Goal: Task Accomplishment & Management: Manage account settings

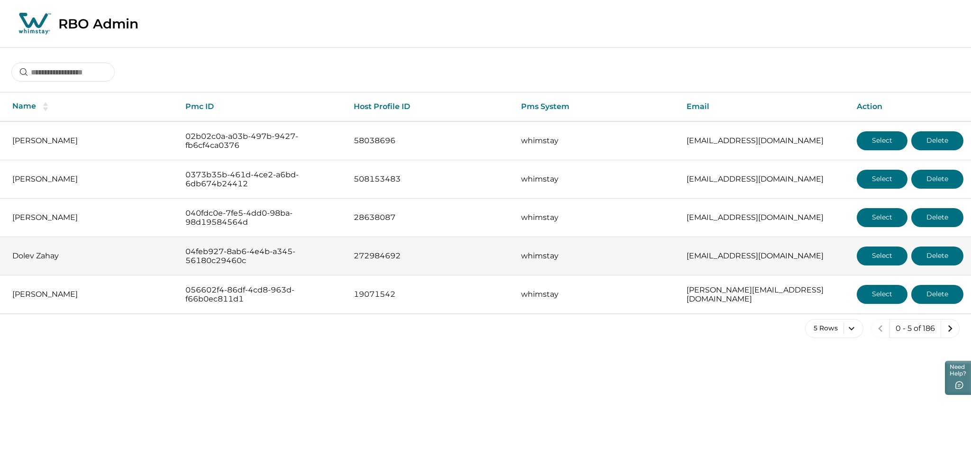
click at [885, 258] on button "Select" at bounding box center [882, 256] width 51 height 19
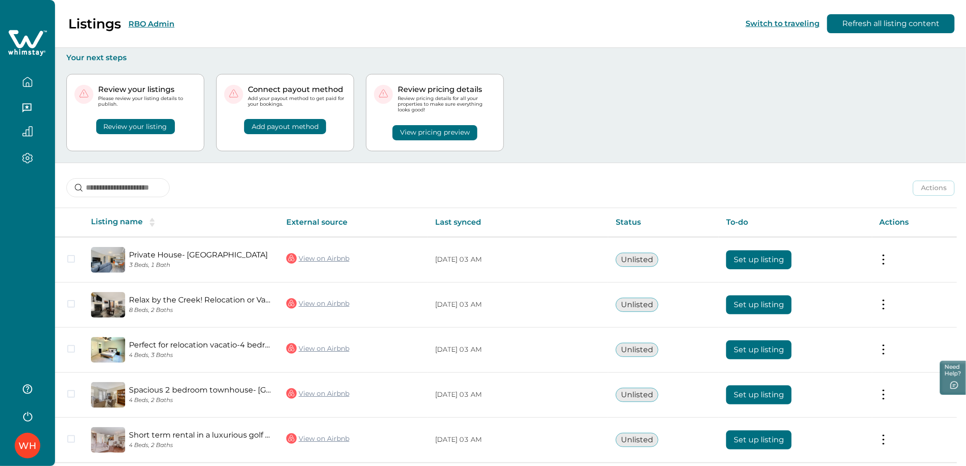
click at [139, 24] on button "RBO Admin" at bounding box center [152, 23] width 46 height 9
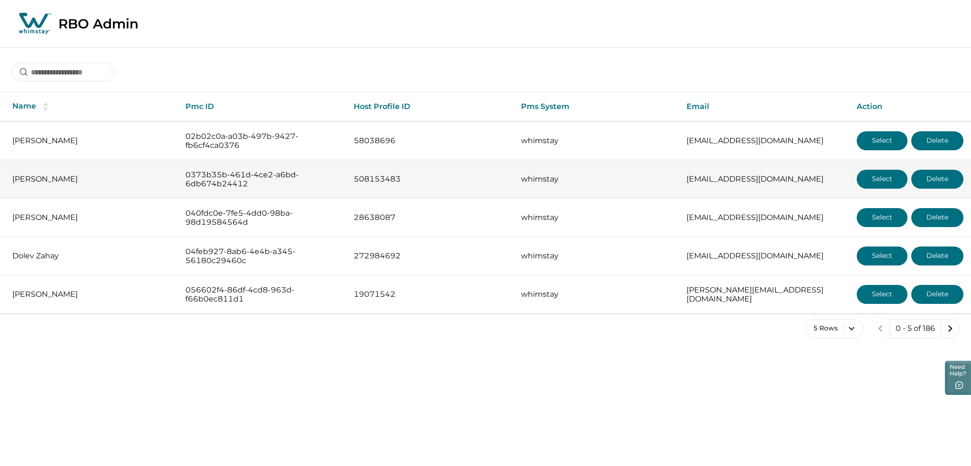
click at [864, 181] on button "Select" at bounding box center [882, 179] width 51 height 19
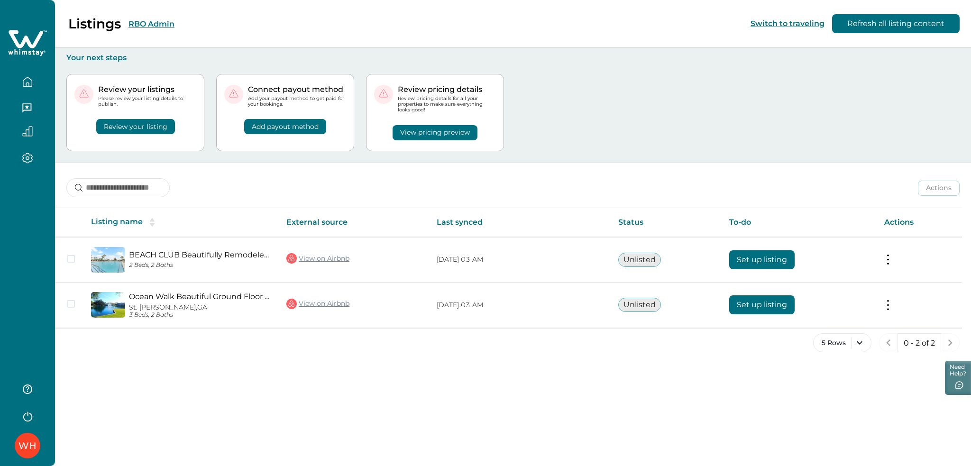
click at [154, 23] on button "RBO Admin" at bounding box center [152, 23] width 46 height 9
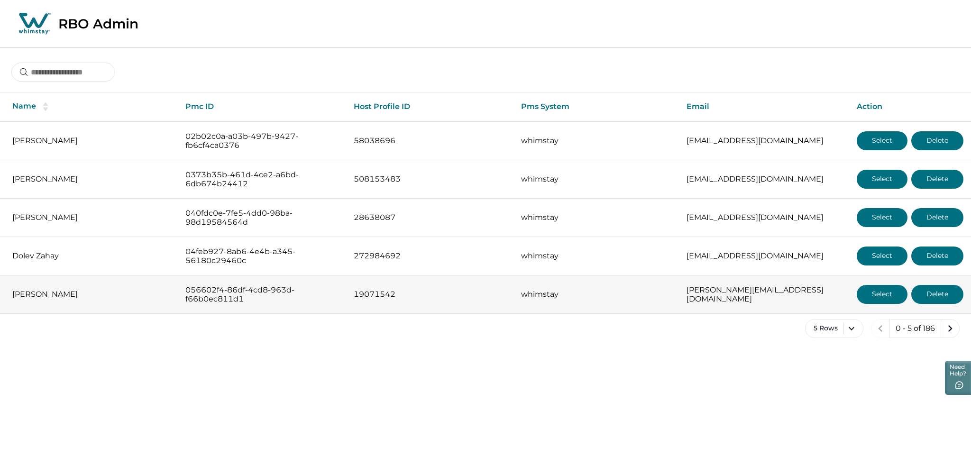
click at [881, 298] on button "Select" at bounding box center [882, 294] width 51 height 19
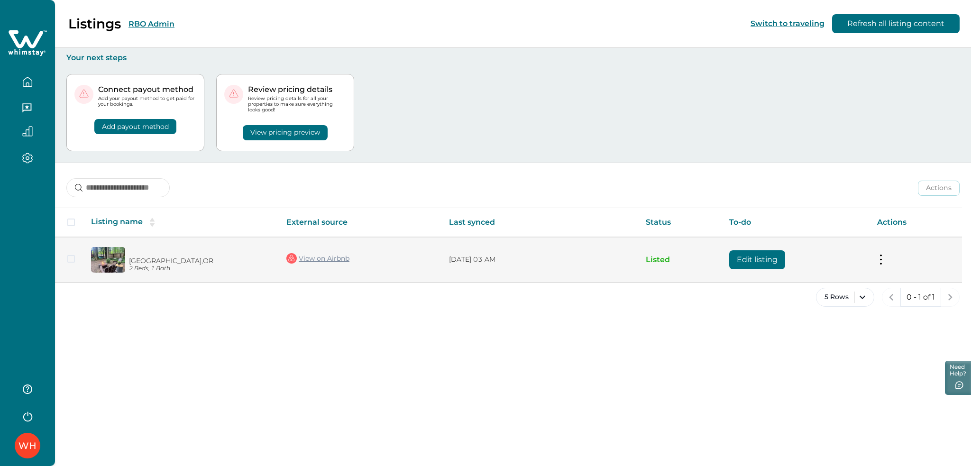
click at [750, 259] on button "Edit listing" at bounding box center [757, 259] width 56 height 19
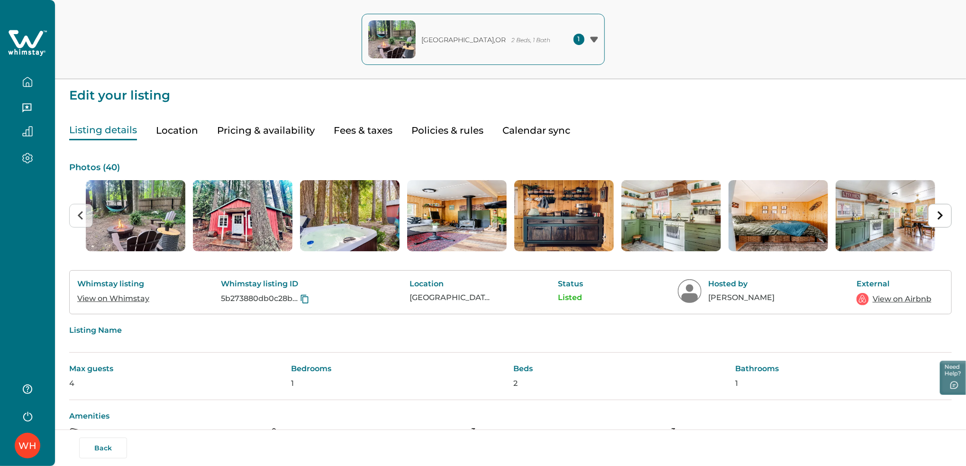
click at [531, 128] on button "Calendar sync" at bounding box center [537, 130] width 68 height 19
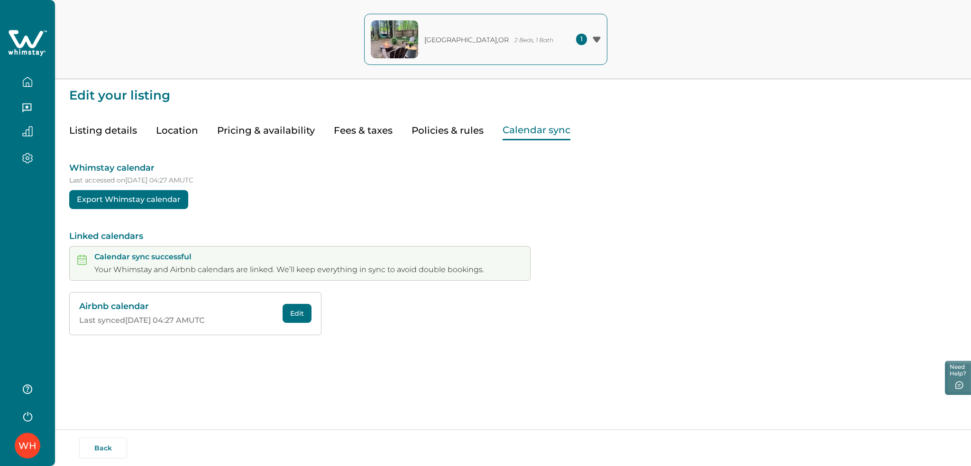
click at [20, 48] on icon at bounding box center [26, 39] width 35 height 18
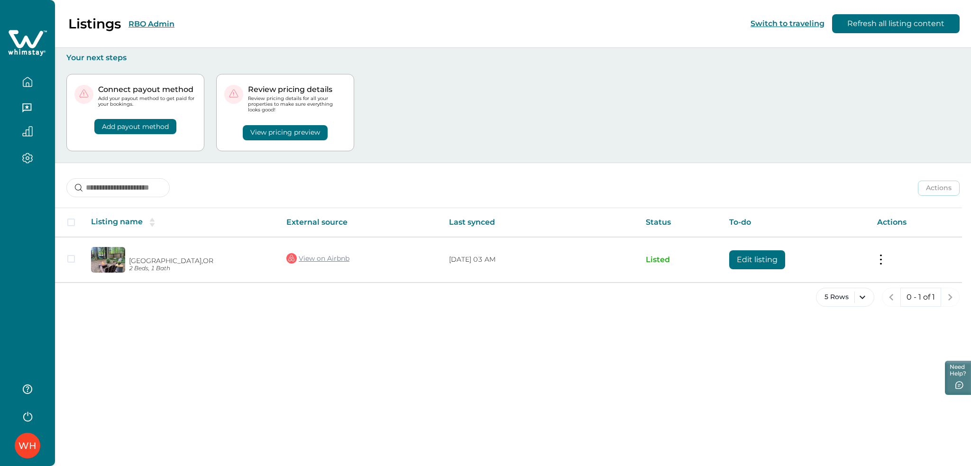
click at [146, 29] on div "Listings RBO Admin" at bounding box center [92, 24] width 163 height 16
click at [149, 26] on button "RBO Admin" at bounding box center [152, 23] width 46 height 9
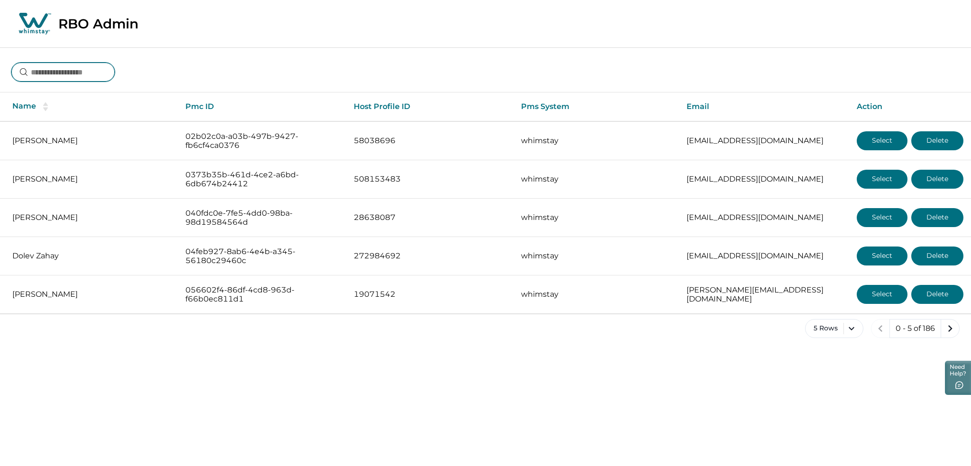
click at [100, 74] on input at bounding box center [62, 72] width 103 height 19
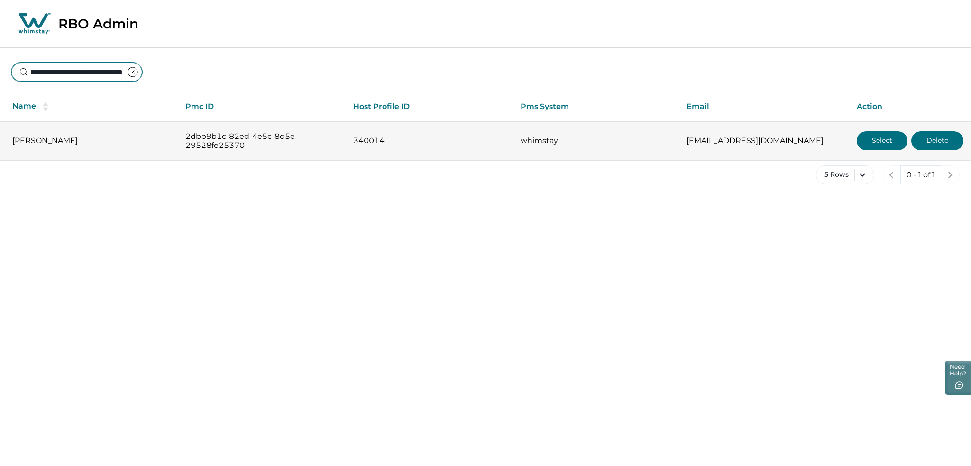
type input "**********"
click at [876, 141] on button "Select" at bounding box center [882, 140] width 51 height 19
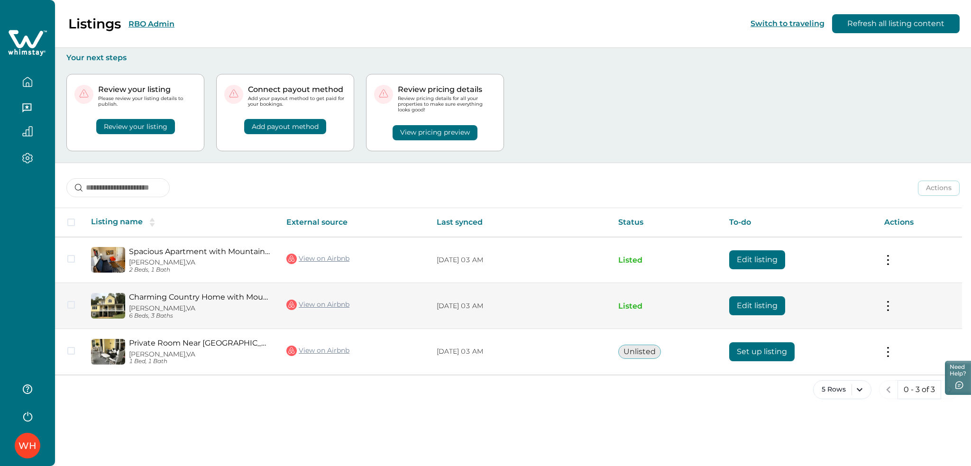
click at [749, 304] on button "Edit listing" at bounding box center [757, 305] width 56 height 19
click at [758, 305] on button "Edit listing" at bounding box center [757, 305] width 56 height 19
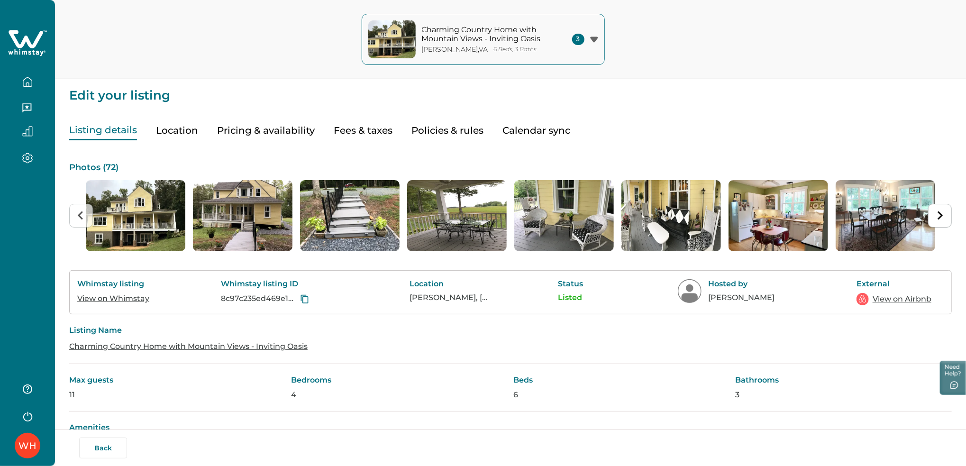
click at [33, 50] on icon at bounding box center [33, 52] width 2 height 4
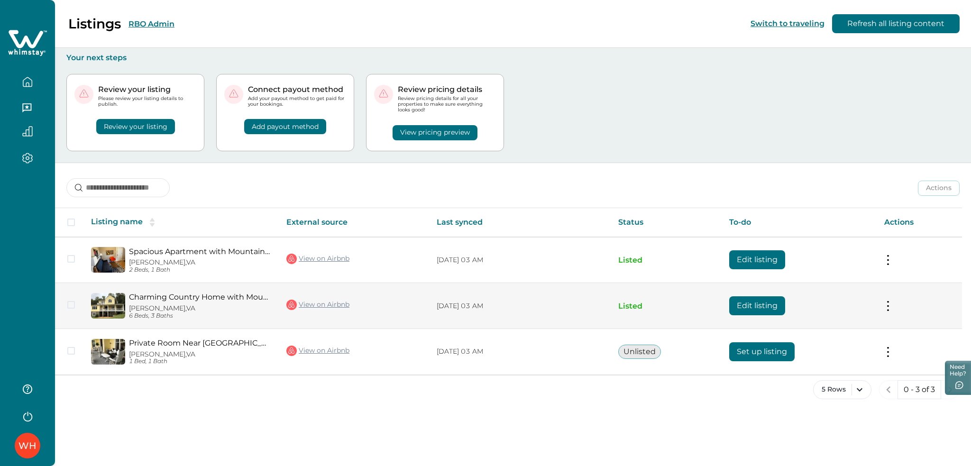
click at [769, 310] on button "Edit listing" at bounding box center [757, 305] width 56 height 19
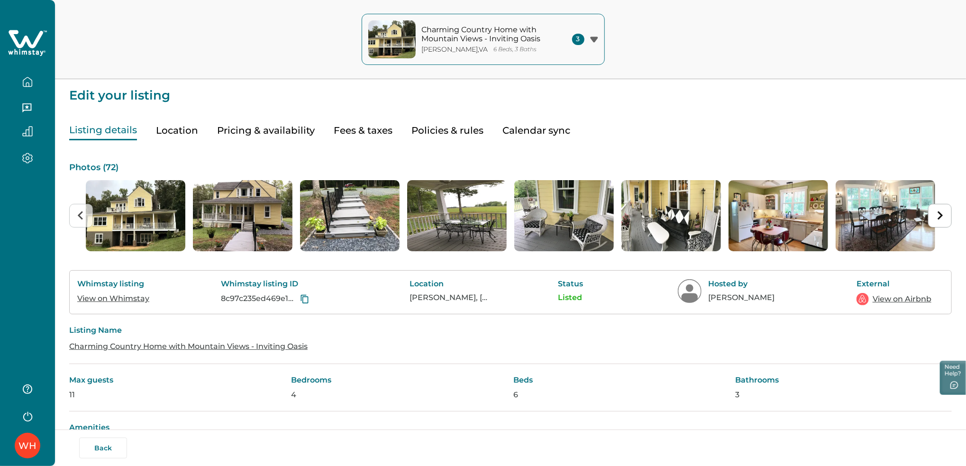
click at [30, 39] on icon at bounding box center [27, 43] width 39 height 28
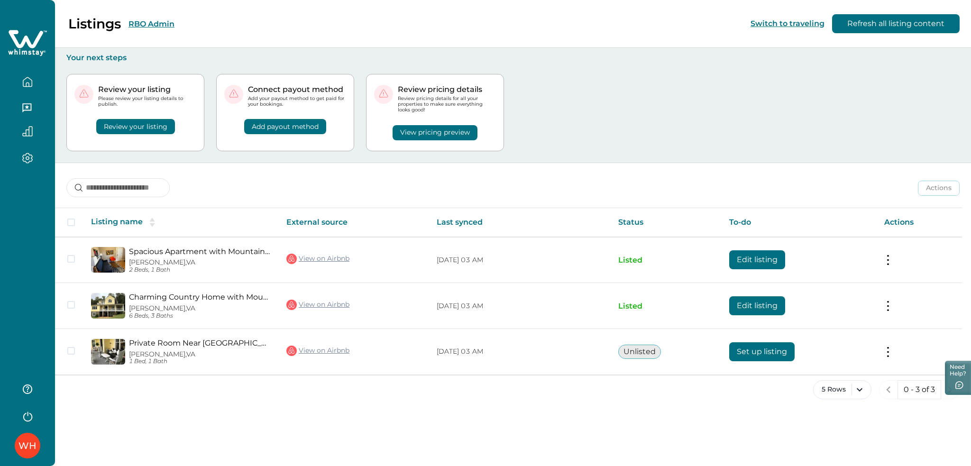
click at [606, 92] on div "Review your listing Please review your listing details to publish. Review your …" at bounding box center [512, 113] width 893 height 100
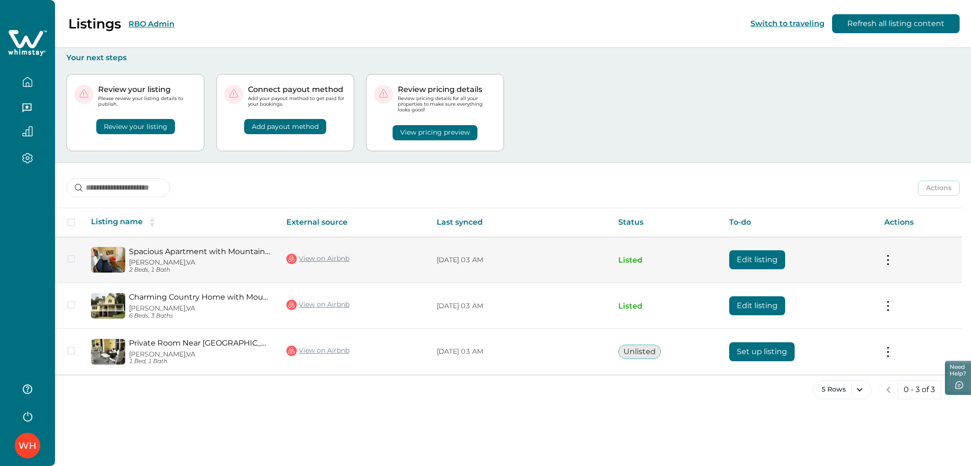
click at [746, 250] on button "Edit listing" at bounding box center [757, 259] width 56 height 19
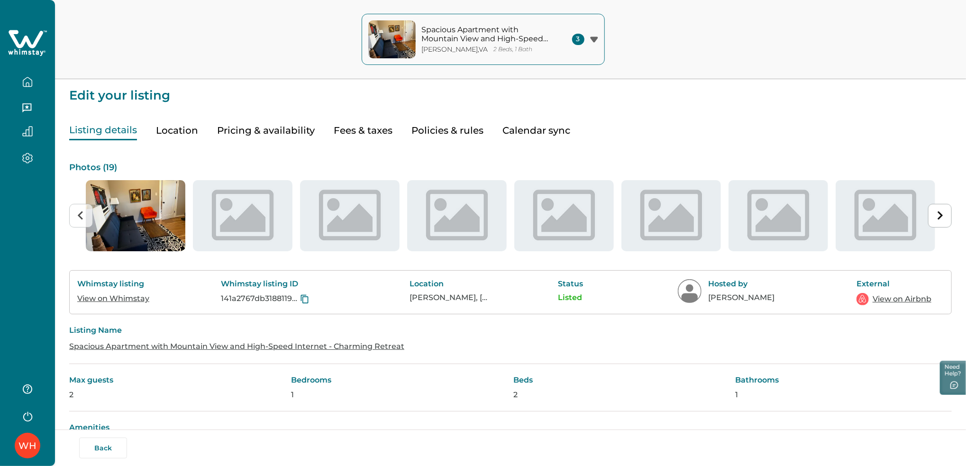
click at [23, 46] on icon at bounding box center [26, 39] width 35 height 18
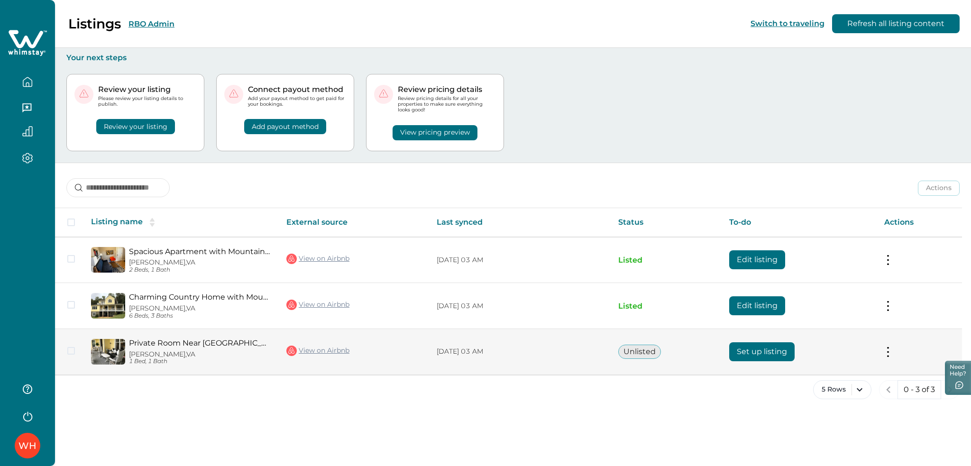
click at [750, 353] on button "Set up listing" at bounding box center [761, 351] width 65 height 19
click at [326, 348] on link "View on Airbnb" at bounding box center [317, 351] width 63 height 12
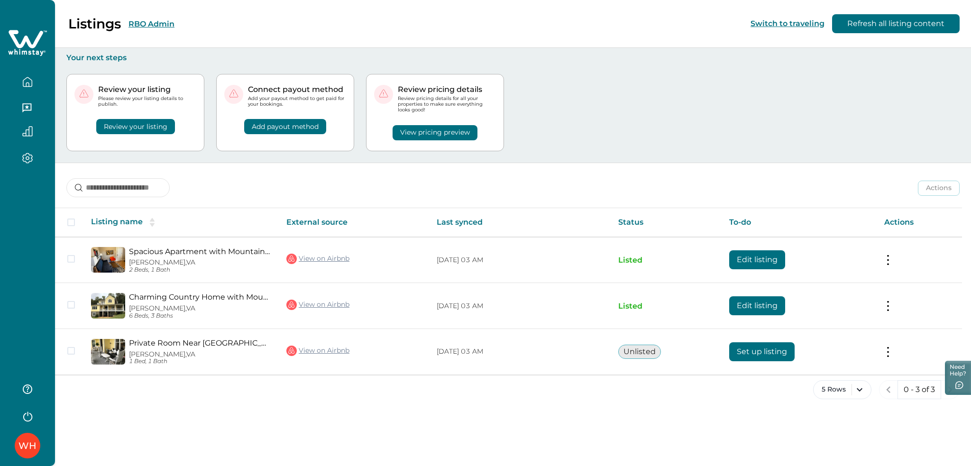
drag, startPoint x: 687, startPoint y: 383, endPoint x: 628, endPoint y: 422, distance: 70.1
click at [628, 422] on div "Listings RBO Admin Switch to traveling Refresh all listing content Your next st…" at bounding box center [513, 233] width 916 height 466
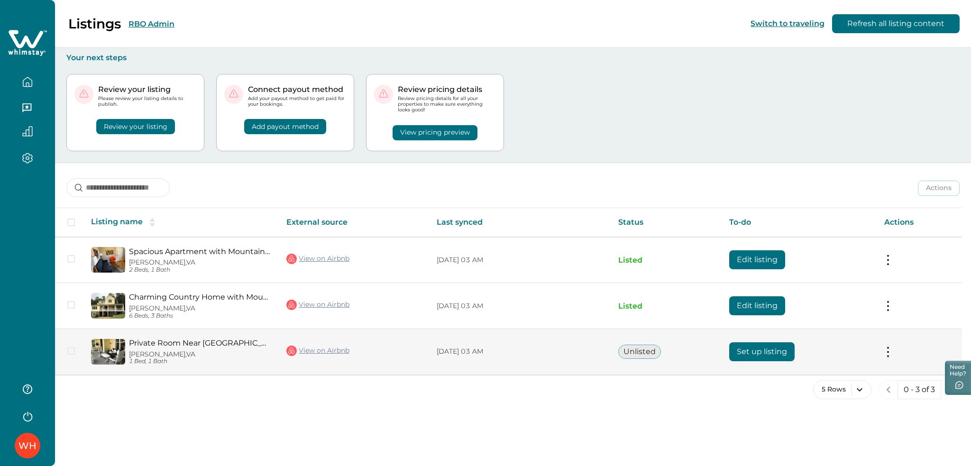
click at [732, 355] on button "Set up listing" at bounding box center [761, 351] width 65 height 19
click at [320, 352] on link "View on Airbnb" at bounding box center [317, 351] width 63 height 12
click at [740, 353] on button "Set up listing" at bounding box center [761, 351] width 65 height 19
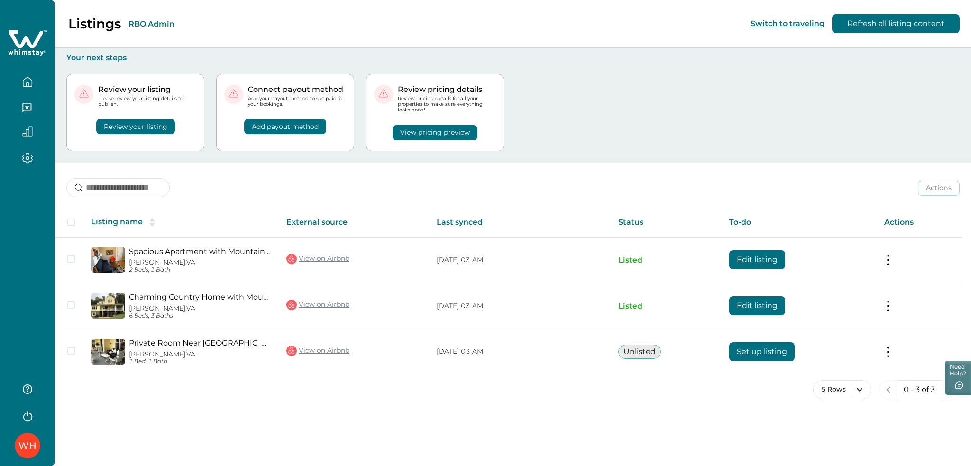
click at [25, 282] on div "WH" at bounding box center [27, 233] width 55 height 466
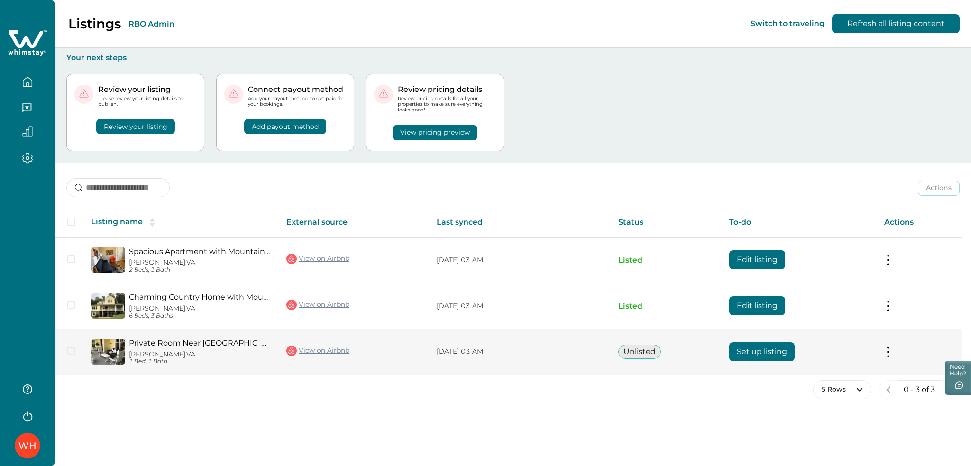
click at [771, 350] on button "Set up listing" at bounding box center [761, 351] width 65 height 19
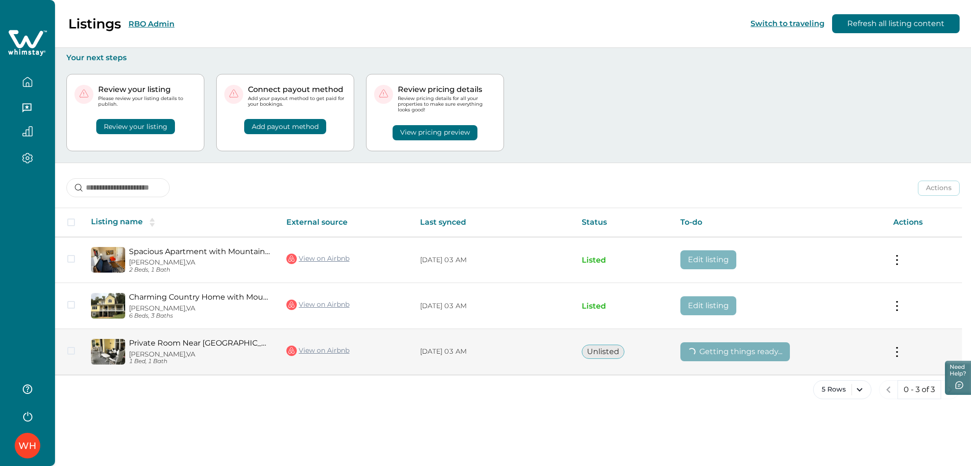
click at [192, 345] on link "Private Room Near [GEOGRAPHIC_DATA], [GEOGRAPHIC_DATA]/ Porch" at bounding box center [200, 343] width 142 height 9
